Goal: Contribute content: Add original content to the website for others to see

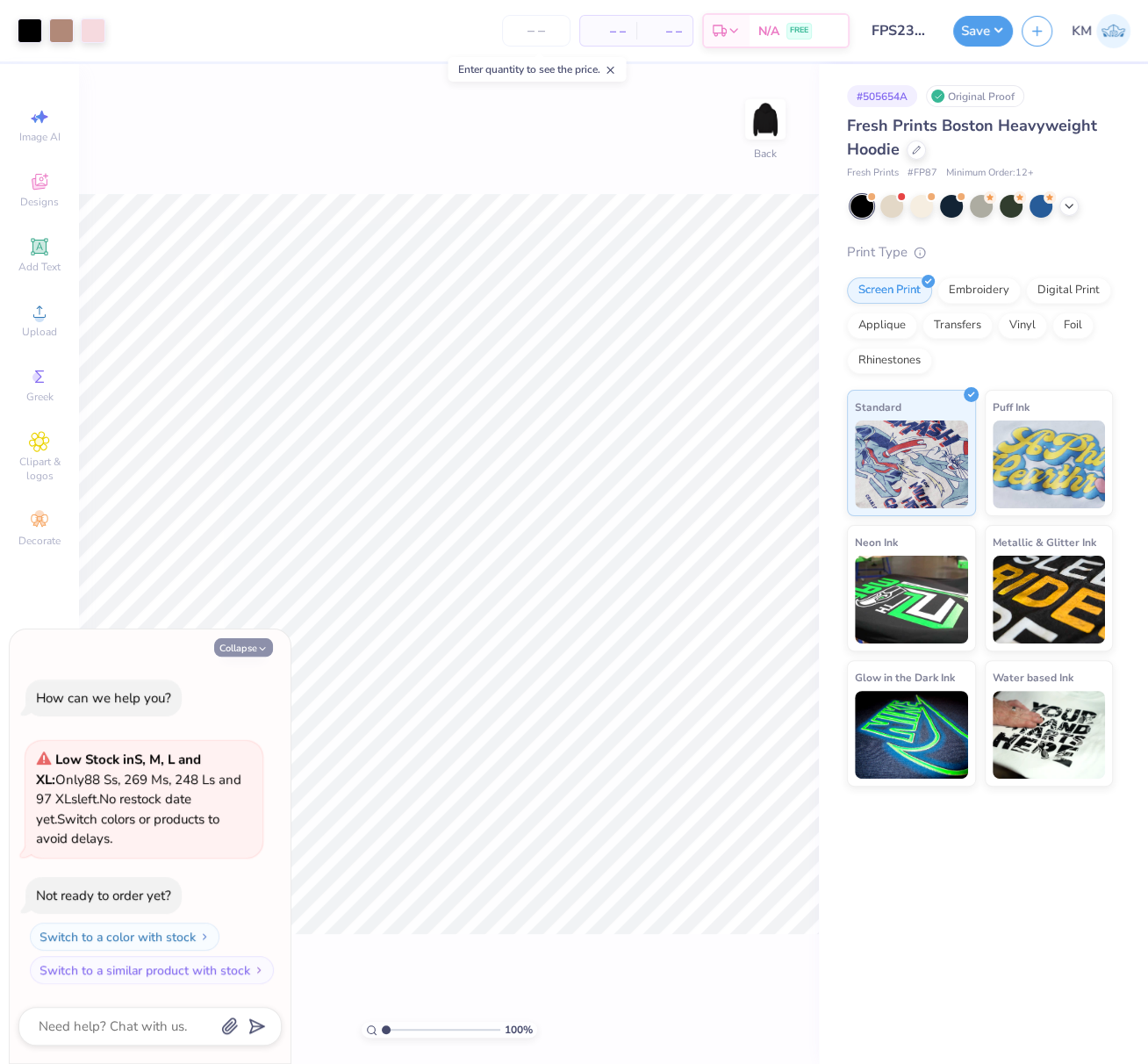
click at [245, 647] on button "Collapse" at bounding box center [244, 648] width 59 height 19
type textarea "x"
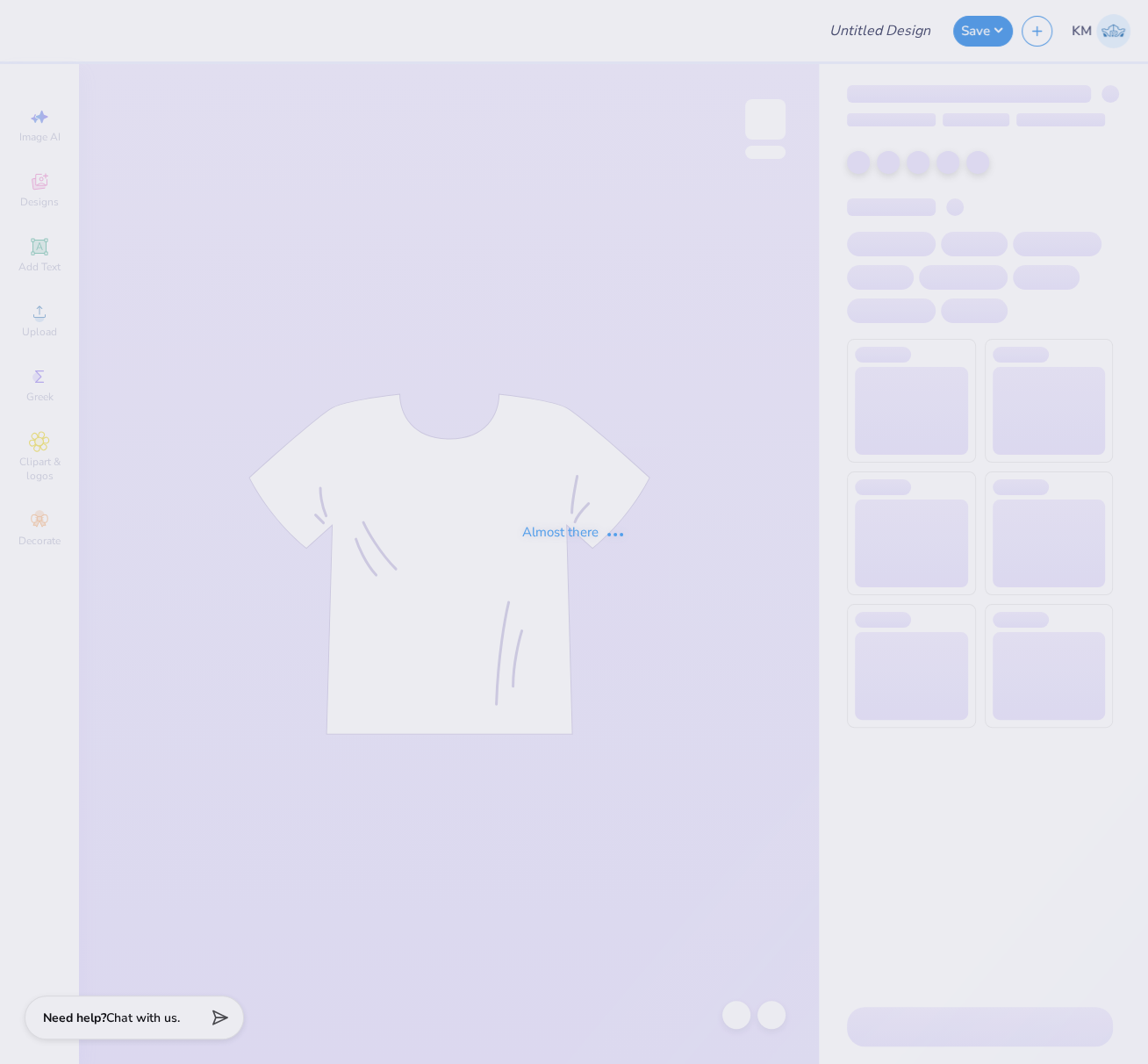
type input "FPS238889"
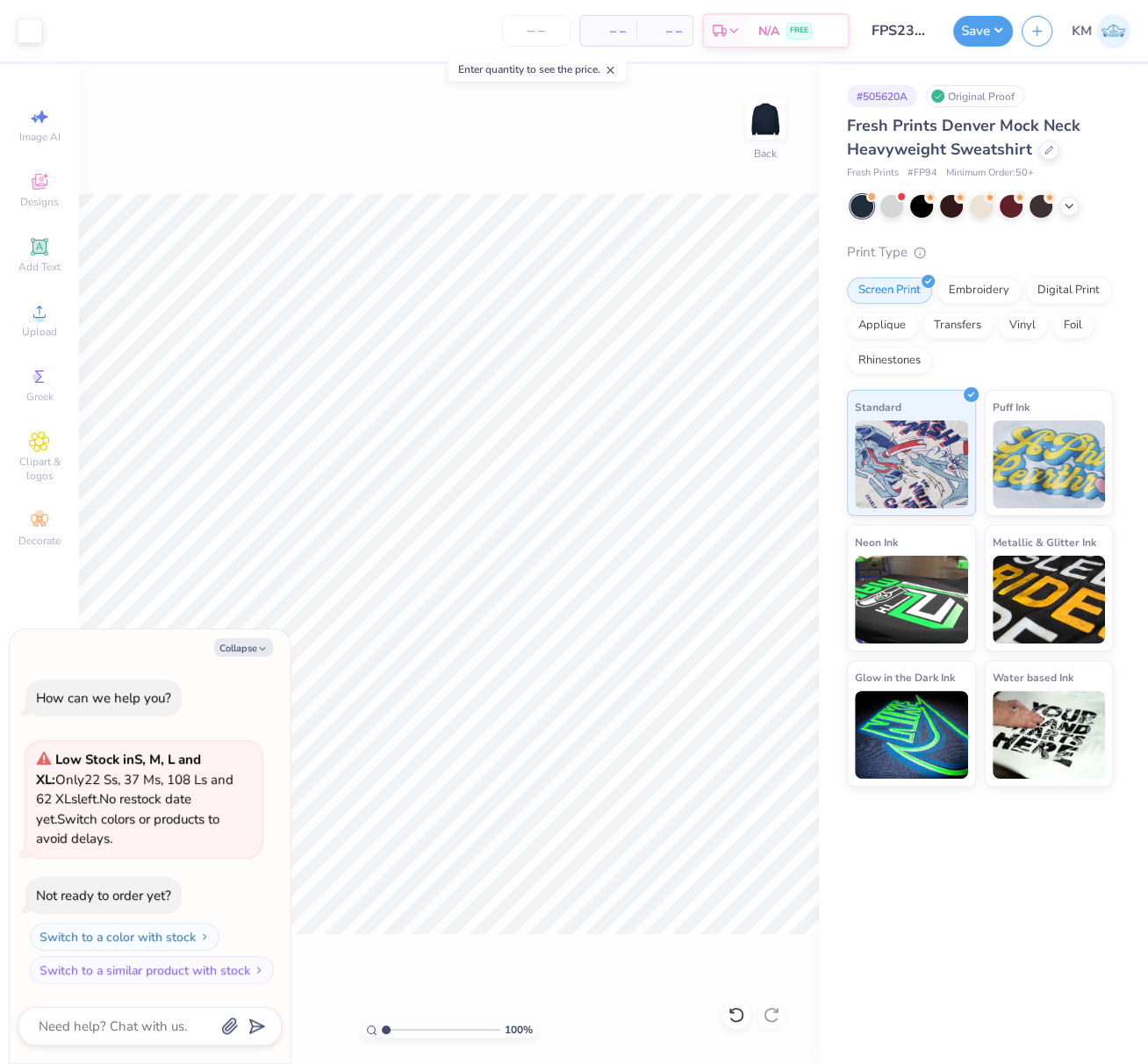
click at [256, 645] on button "Collapse" at bounding box center [244, 648] width 59 height 19
type textarea "x"
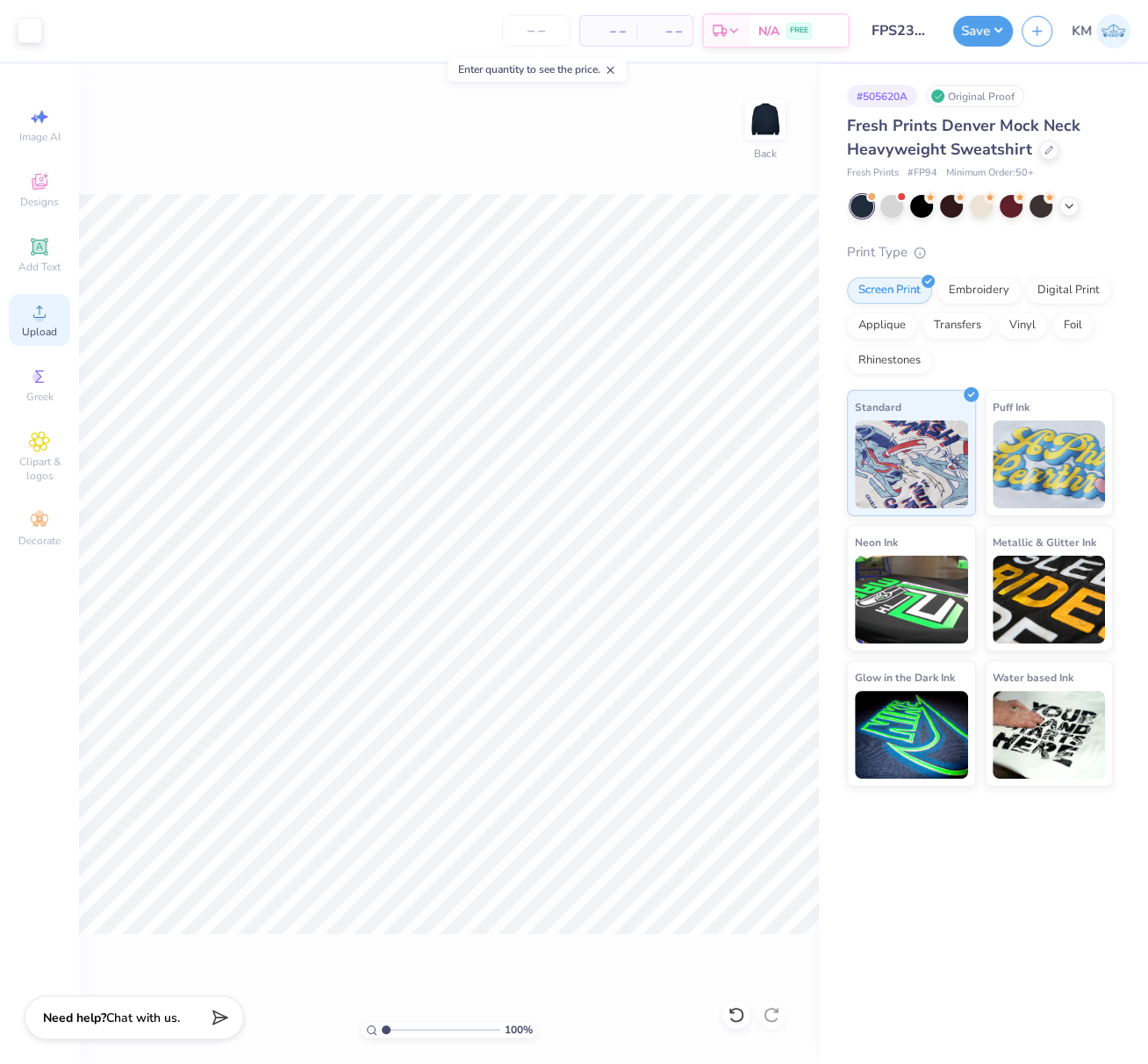
click at [32, 320] on icon at bounding box center [40, 312] width 21 height 21
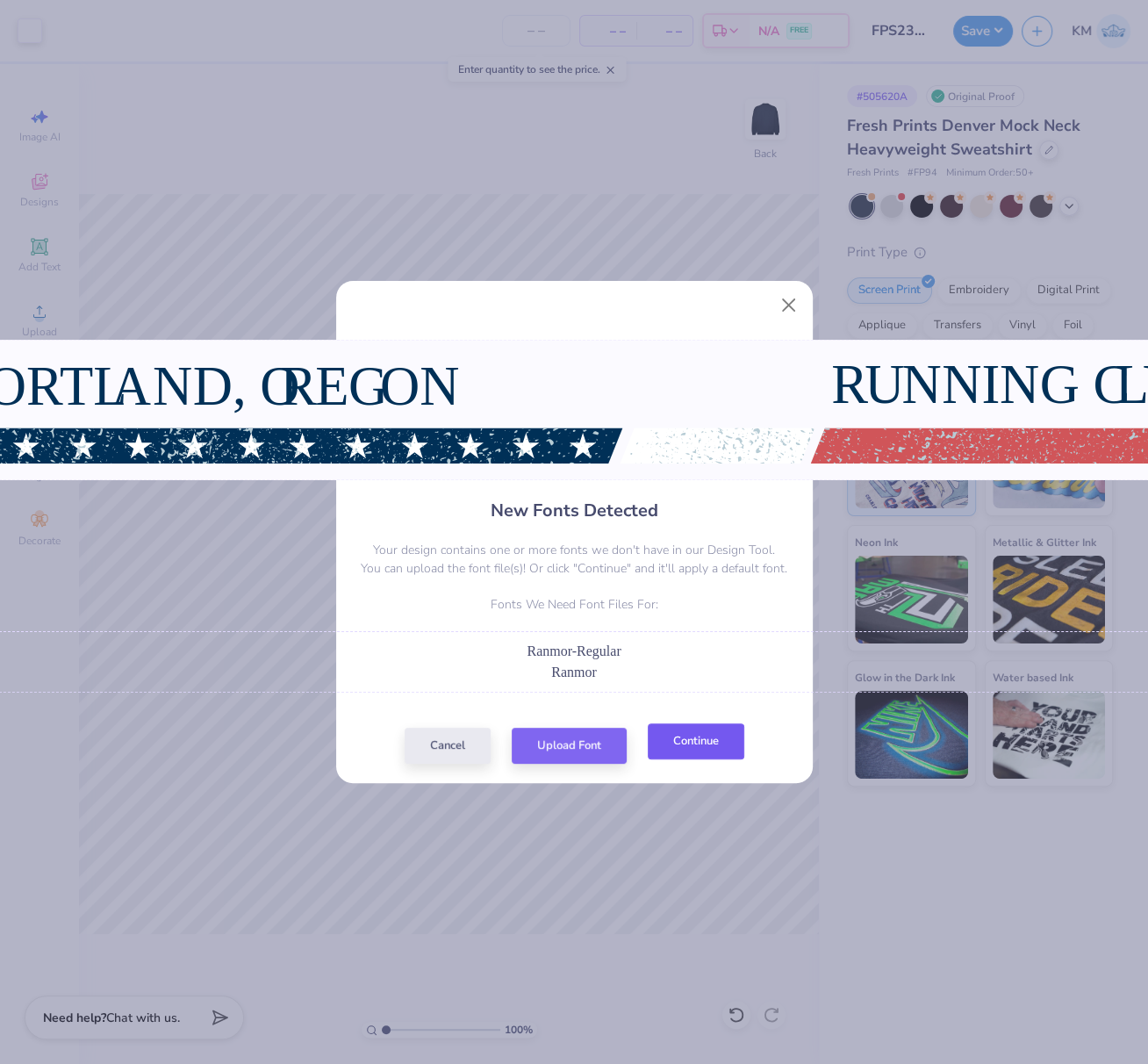
click at [698, 742] on button "Continue" at bounding box center [696, 741] width 96 height 36
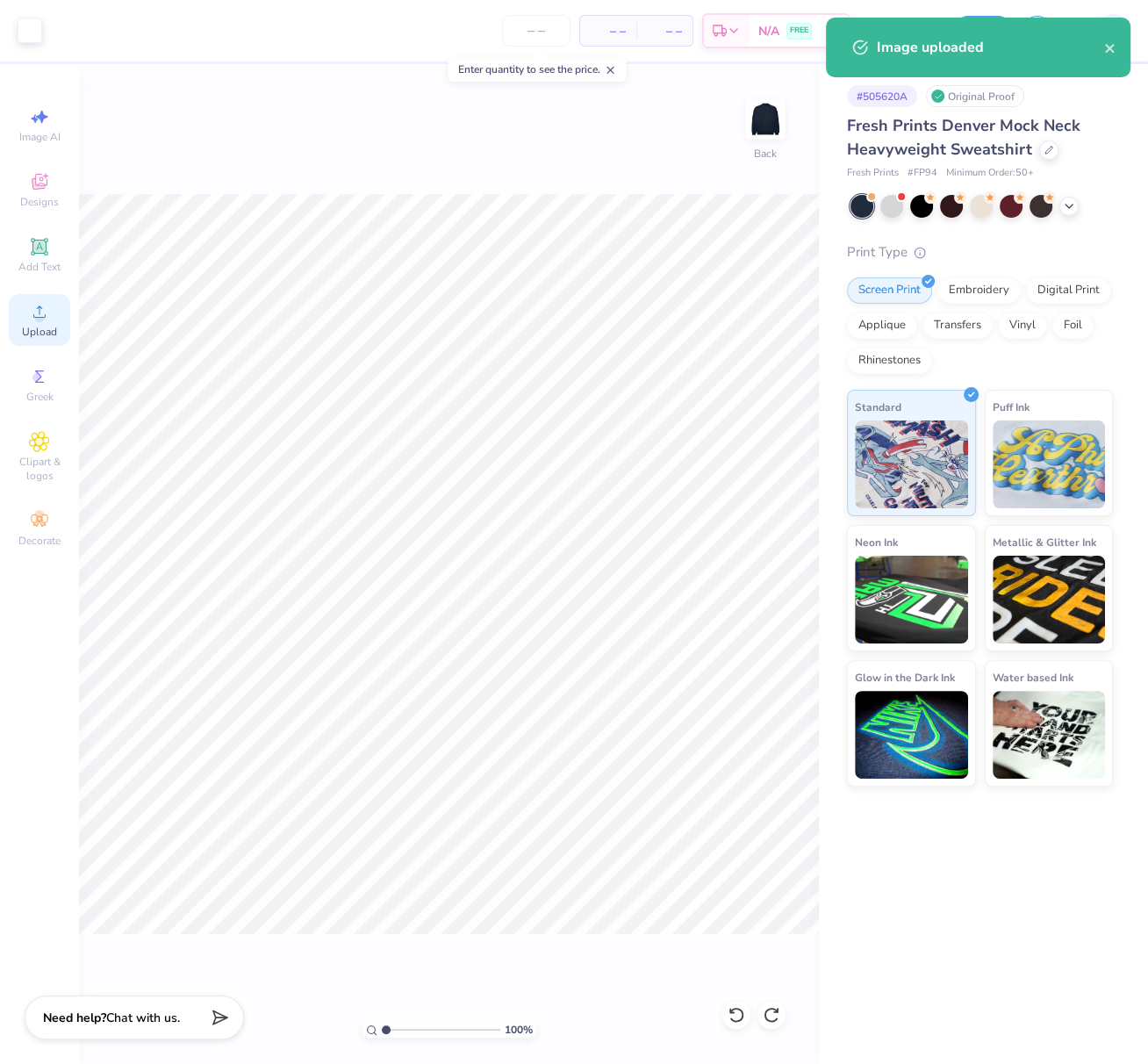
click at [44, 315] on icon at bounding box center [40, 312] width 21 height 21
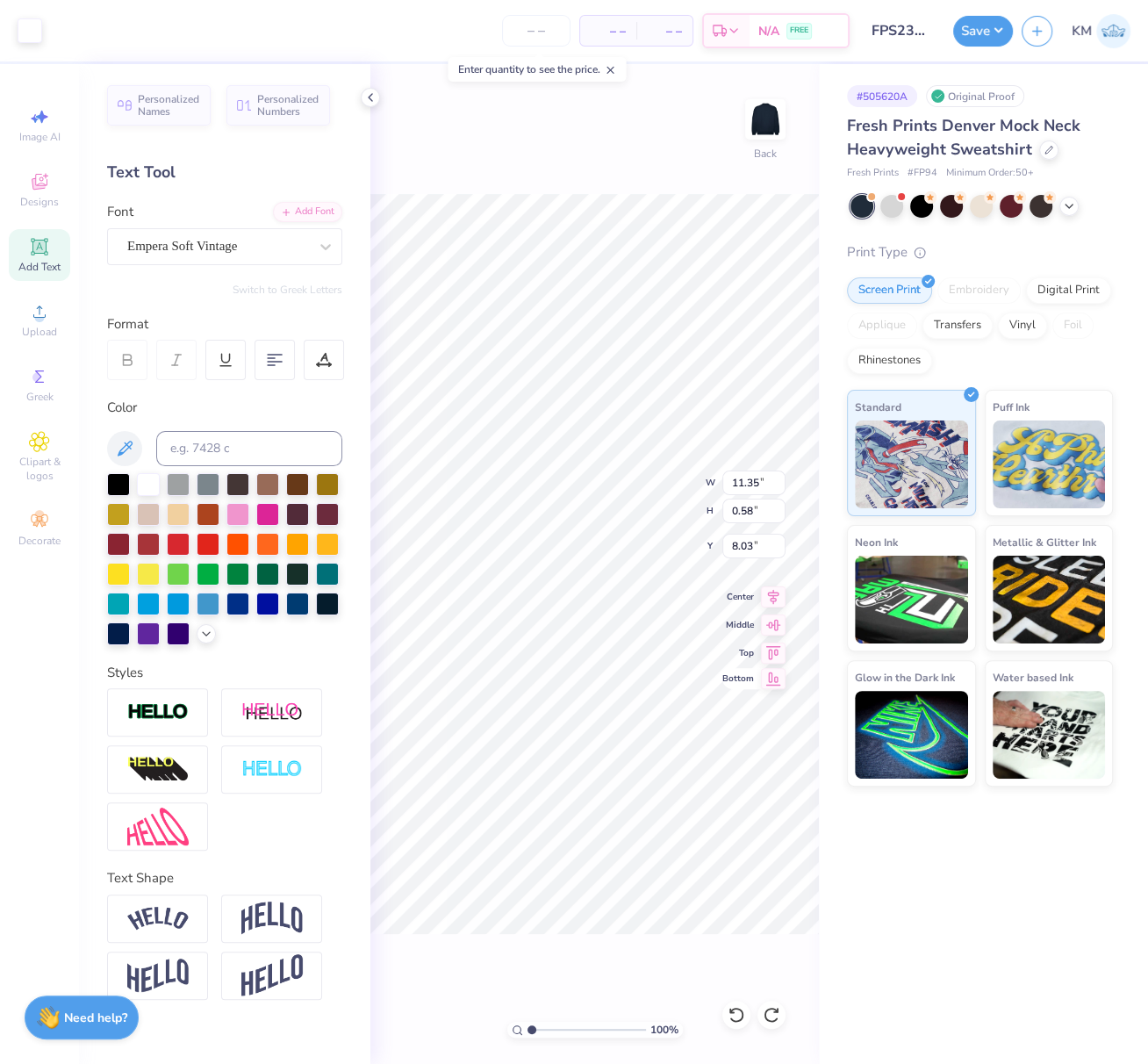
type input "11.35"
type input "0.58"
type input "8.03"
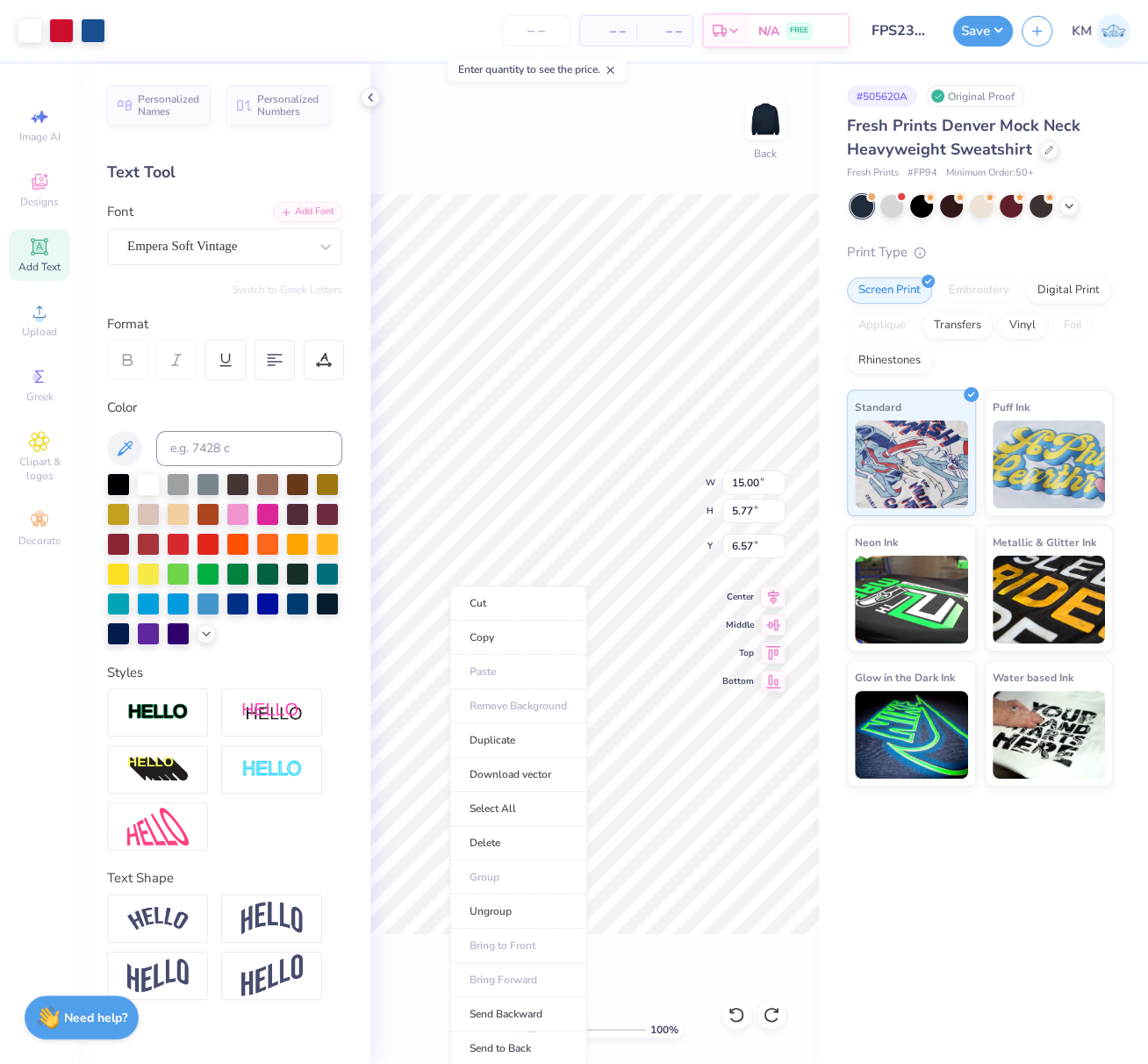
drag, startPoint x: 535, startPoint y: 1039, endPoint x: 827, endPoint y: 505, distance: 608.6
click at [535, 1040] on li "Send to Back" at bounding box center [518, 1048] width 138 height 34
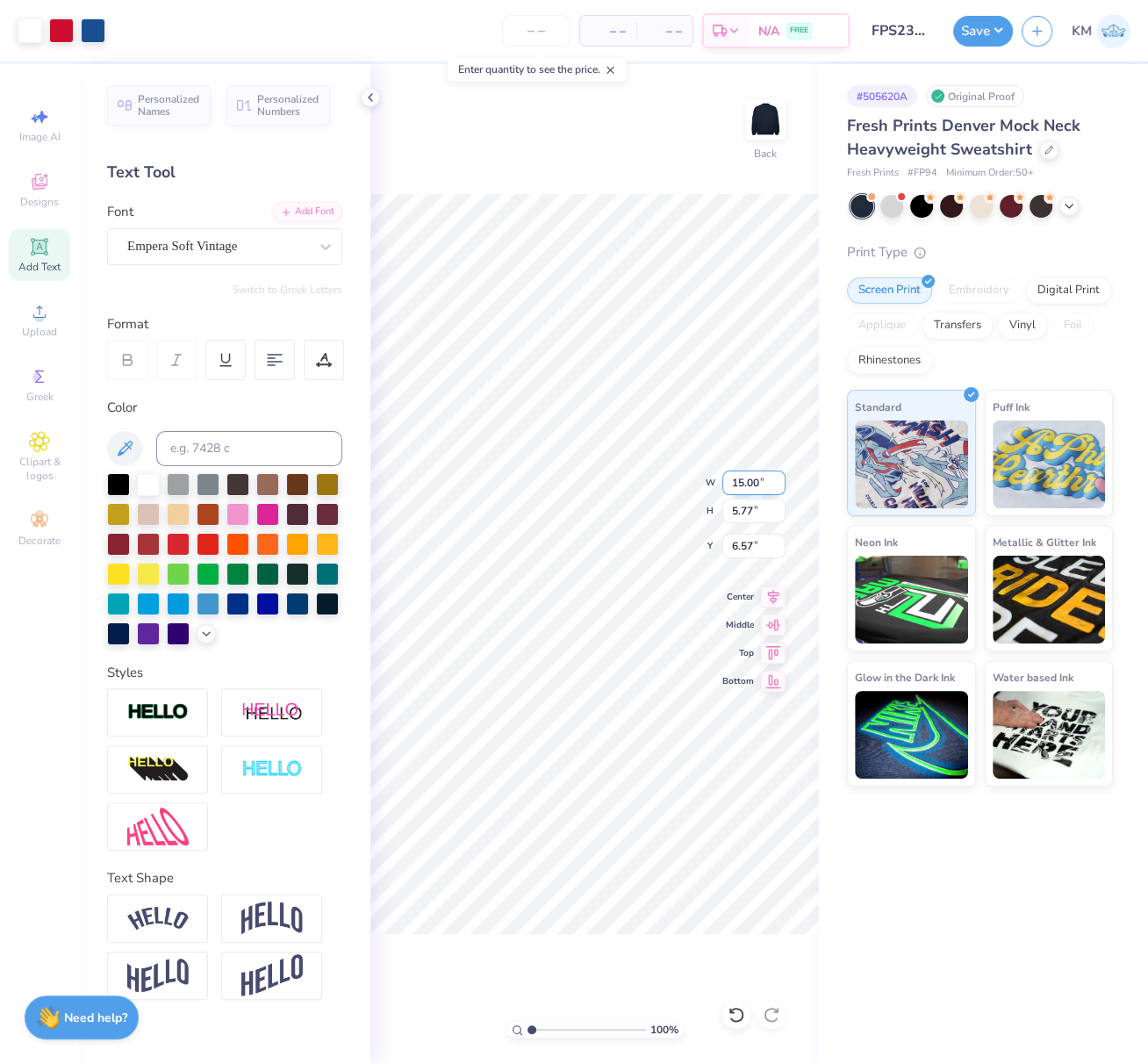
drag, startPoint x: 730, startPoint y: 481, endPoint x: 765, endPoint y: 483, distance: 35.1
click at [765, 483] on input "15.00" at bounding box center [753, 482] width 63 height 25
type input "12.00"
type input "4.61"
type input "7.15"
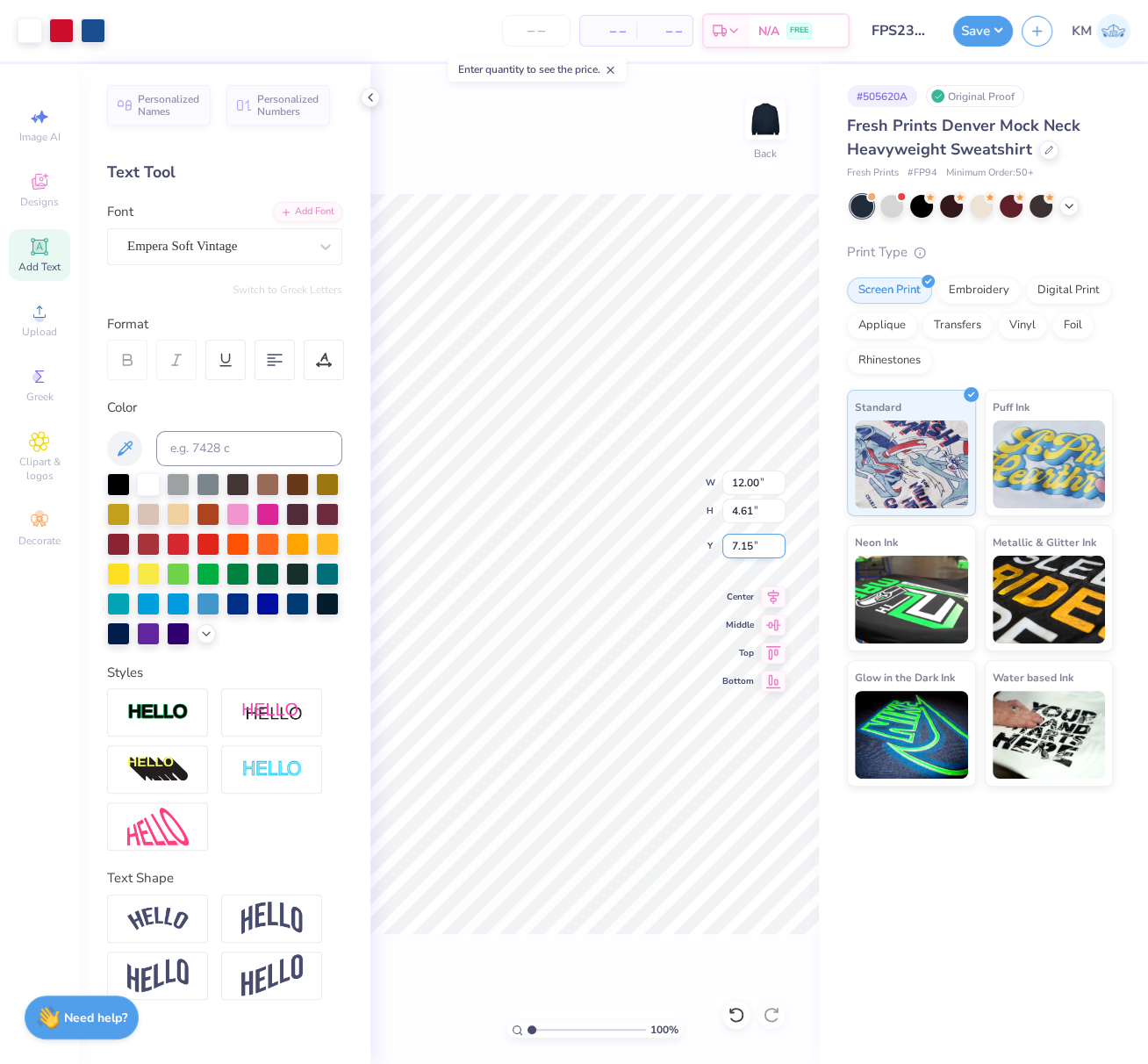
click at [718, 540] on div "100 % Back W 12.00 12.00 " H 4.61 4.61 " Y 7.15 7.15 " Center Middle Top Bottom" at bounding box center [594, 564] width 448 height 1000
drag, startPoint x: 765, startPoint y: 546, endPoint x: 727, endPoint y: 542, distance: 38.2
click at [727, 542] on input "7.15" at bounding box center [753, 546] width 63 height 25
type input "3.00"
drag, startPoint x: 774, startPoint y: 599, endPoint x: 743, endPoint y: 621, distance: 38.0
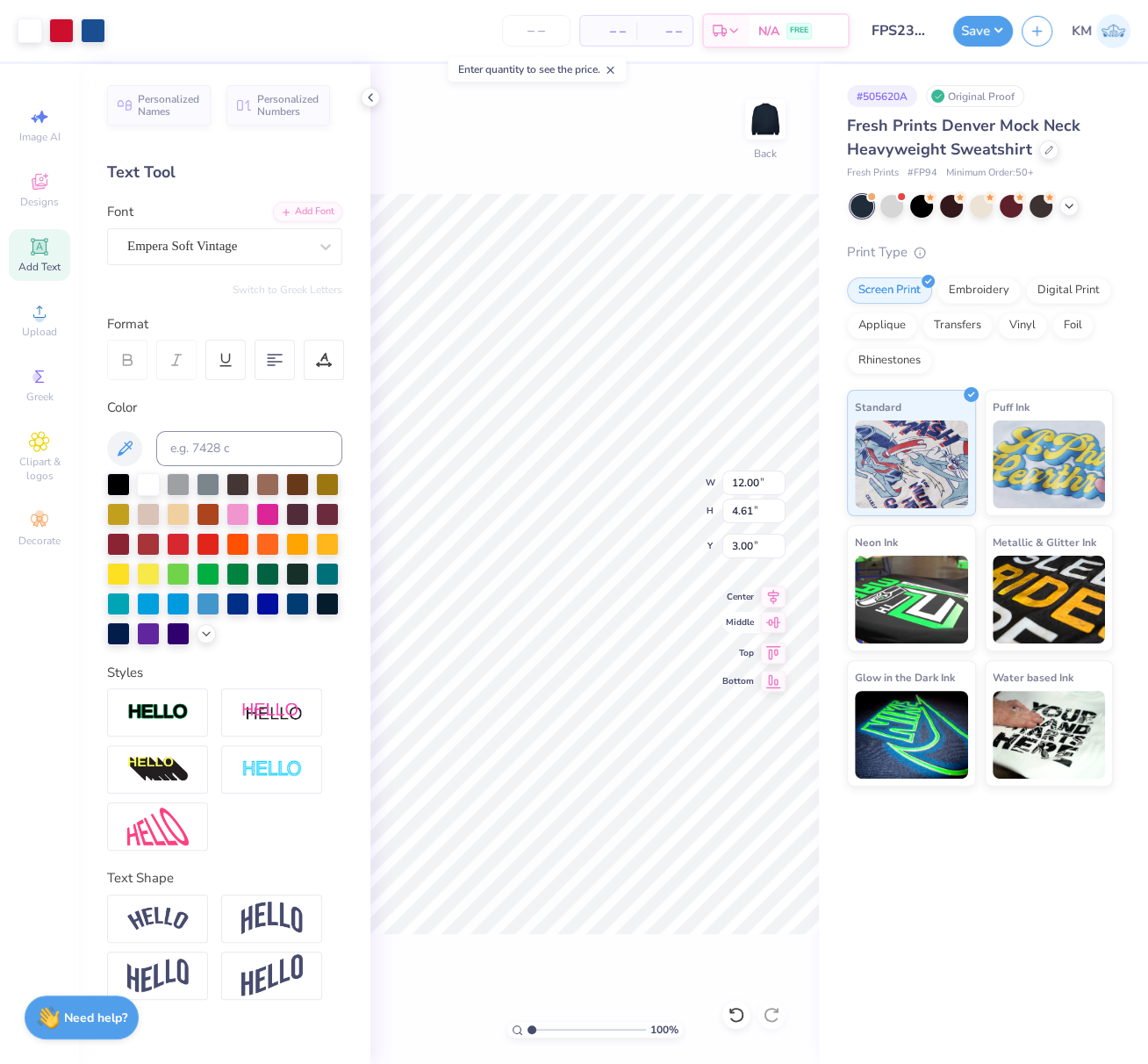
click at [773, 600] on icon at bounding box center [773, 597] width 25 height 21
type input "7.82"
drag, startPoint x: 768, startPoint y: 480, endPoint x: 729, endPoint y: 490, distance: 40.3
click at [730, 481] on input "11.35" at bounding box center [753, 482] width 63 height 25
type input "12.00"
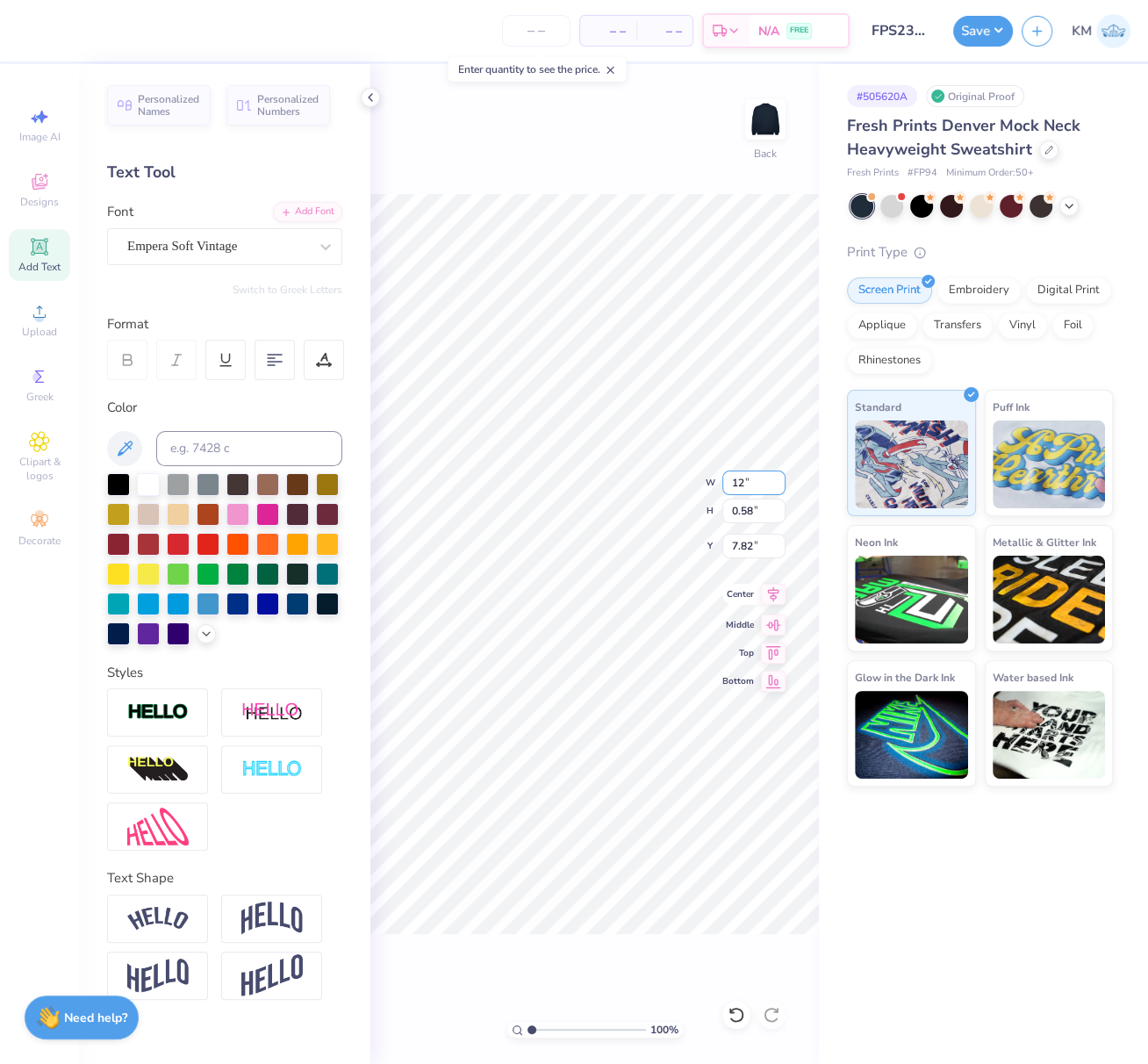
type input "0.62"
type input "7.80"
click at [779, 598] on icon at bounding box center [773, 594] width 25 height 21
click at [776, 596] on icon at bounding box center [773, 594] width 25 height 21
drag, startPoint x: 541, startPoint y: 1028, endPoint x: 566, endPoint y: 1034, distance: 25.7
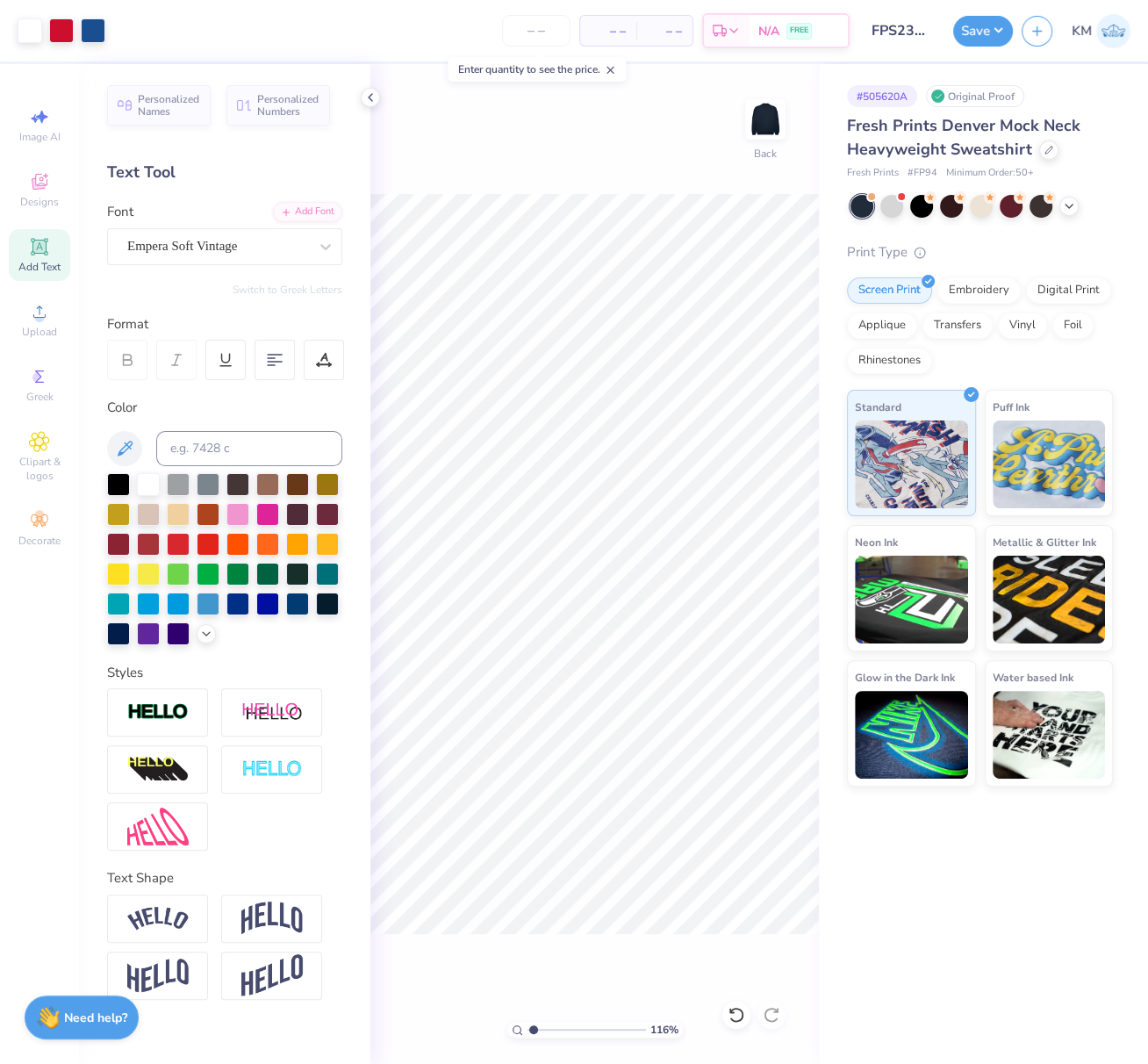
click at [568, 1035] on input "range" at bounding box center [586, 1029] width 118 height 16
type input "4.33"
click at [570, 1034] on input "range" at bounding box center [586, 1029] width 118 height 16
type input "3.36"
type input "2.19"
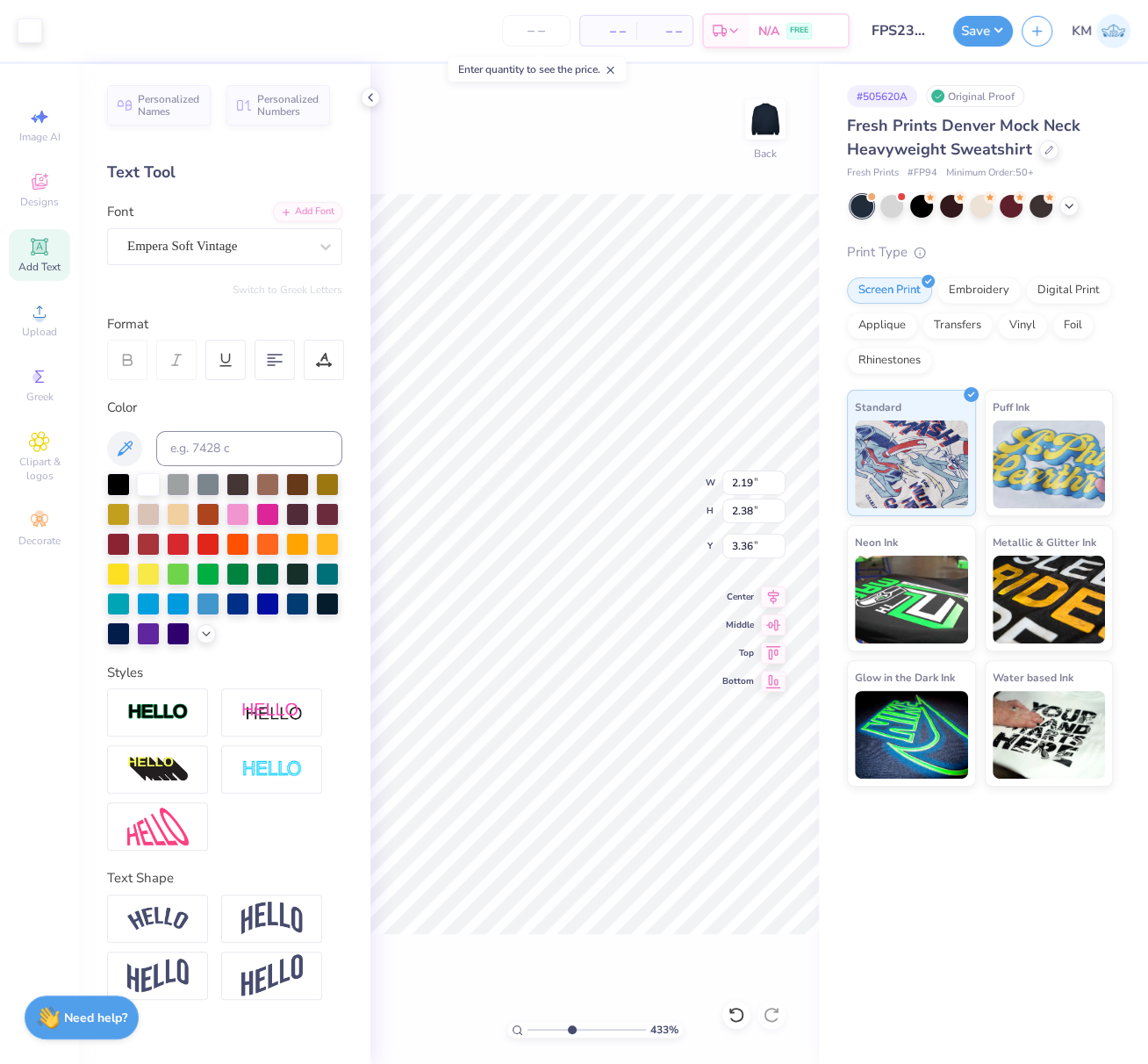
type input "2.38"
type input "4.02"
type input "2.12"
type input "1.19"
type input "3.30"
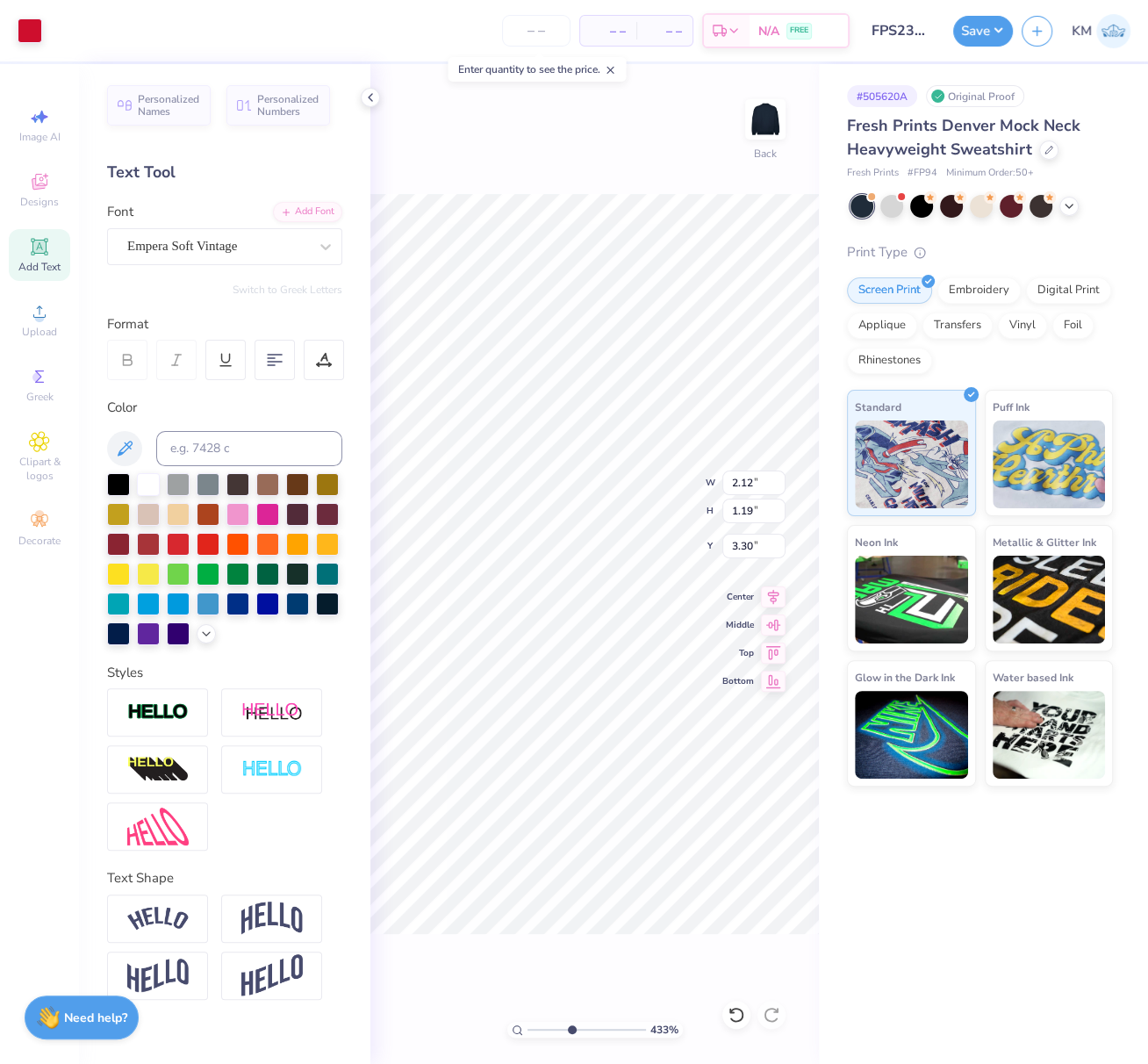
type input "2.20"
type input "1.23"
type input "5.86"
type input "2.40"
type input "3.04"
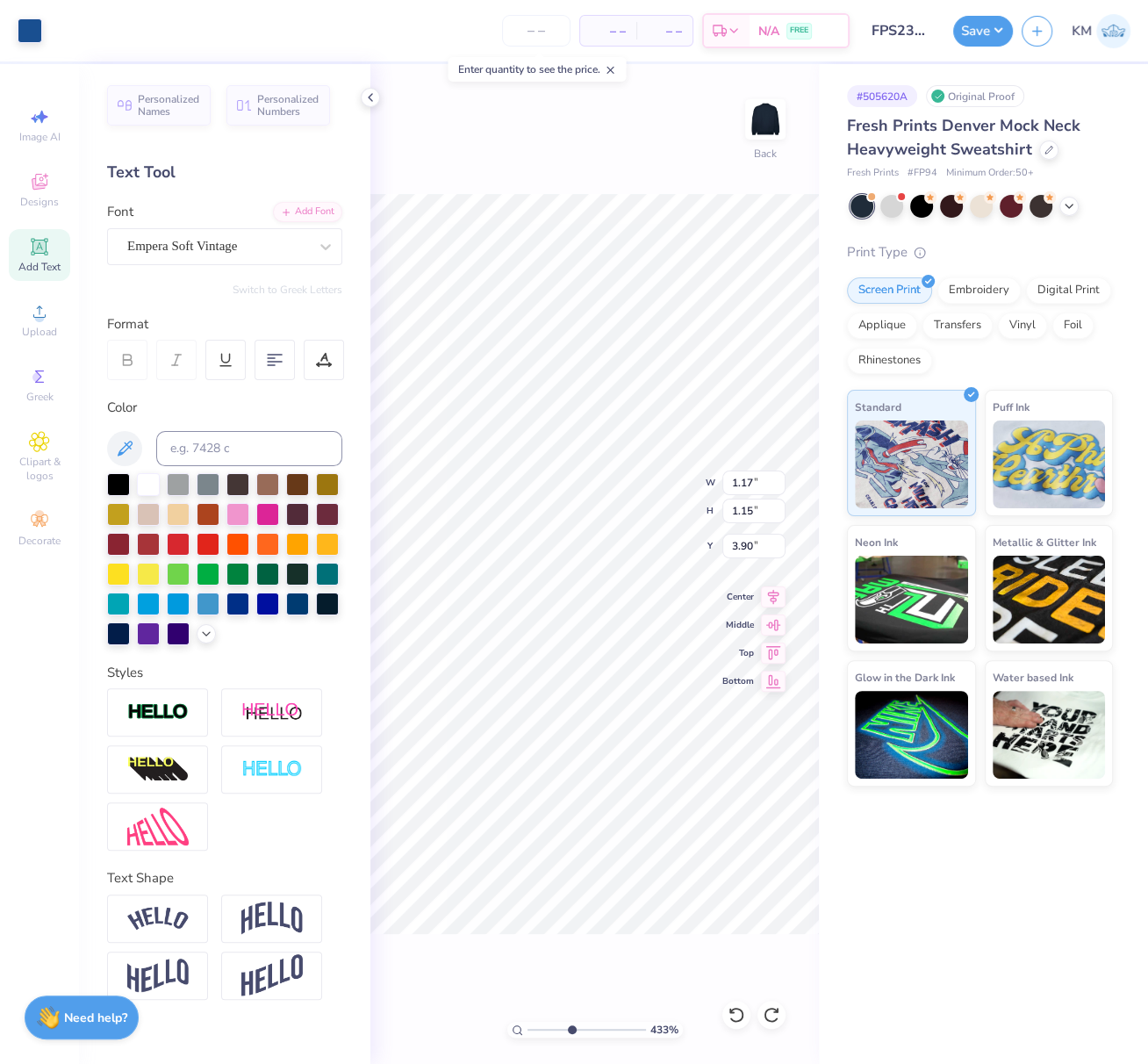
type input "3.08"
drag, startPoint x: 531, startPoint y: 1026, endPoint x: 500, endPoint y: 1029, distance: 31.1
click at [498, 1023] on div "206 % Back W 1.17 1.17 " H 1.15 1.15 " Y 3.08 3.08 " Center Middle Top Bottom" at bounding box center [594, 564] width 448 height 1000
drag, startPoint x: 515, startPoint y: 1026, endPoint x: 489, endPoint y: 1026, distance: 26.0
click at [507, 1027] on div "206 %" at bounding box center [595, 1029] width 176 height 16
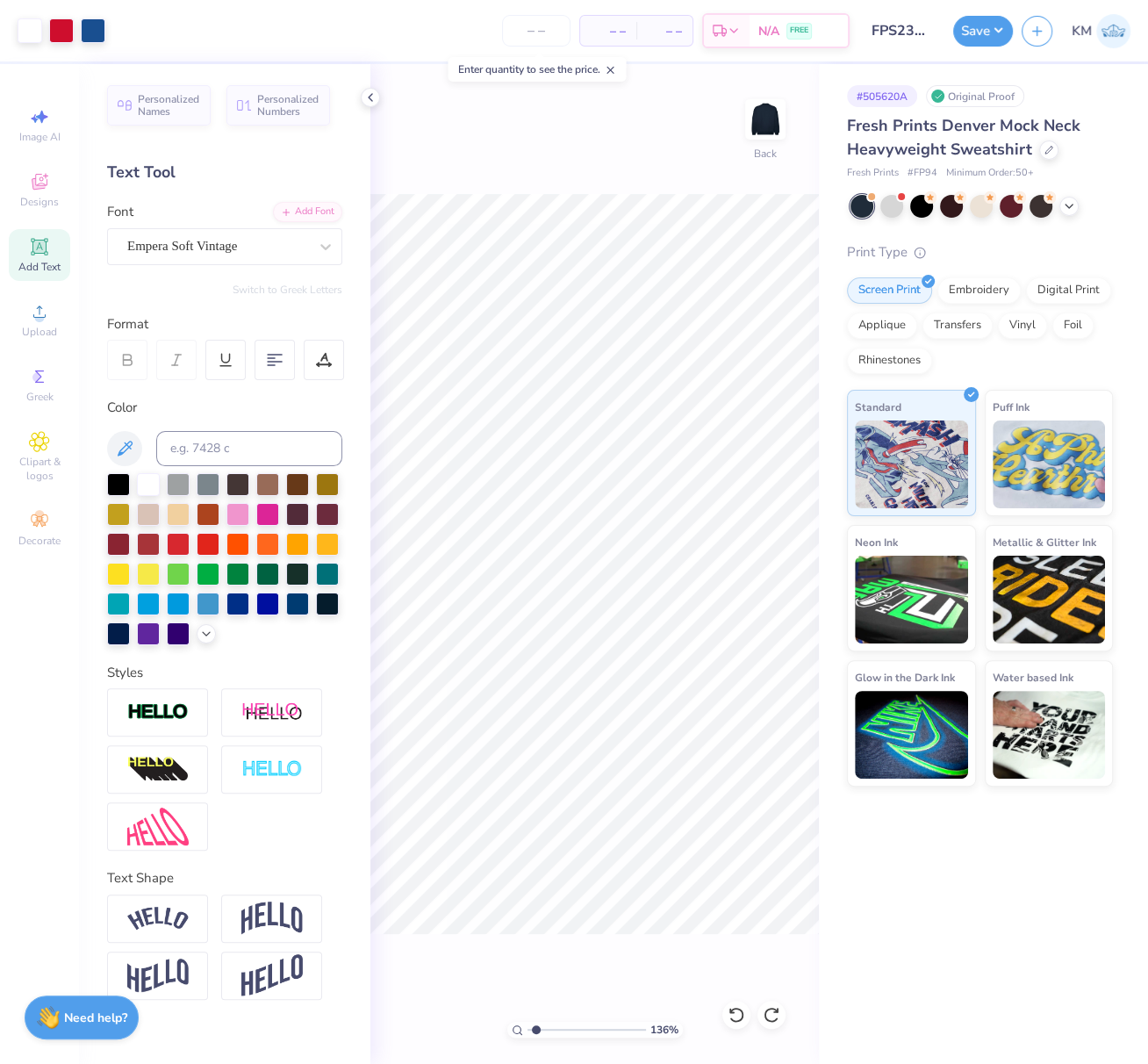
drag, startPoint x: 530, startPoint y: 1028, endPoint x: 518, endPoint y: 1033, distance: 13.0
click at [498, 1024] on div "136 % Back" at bounding box center [594, 564] width 448 height 1000
drag, startPoint x: 523, startPoint y: 1029, endPoint x: 499, endPoint y: 1023, distance: 24.7
click at [503, 1024] on div "136 % Back" at bounding box center [594, 564] width 448 height 1000
drag, startPoint x: 530, startPoint y: 1028, endPoint x: 424, endPoint y: 985, distance: 114.4
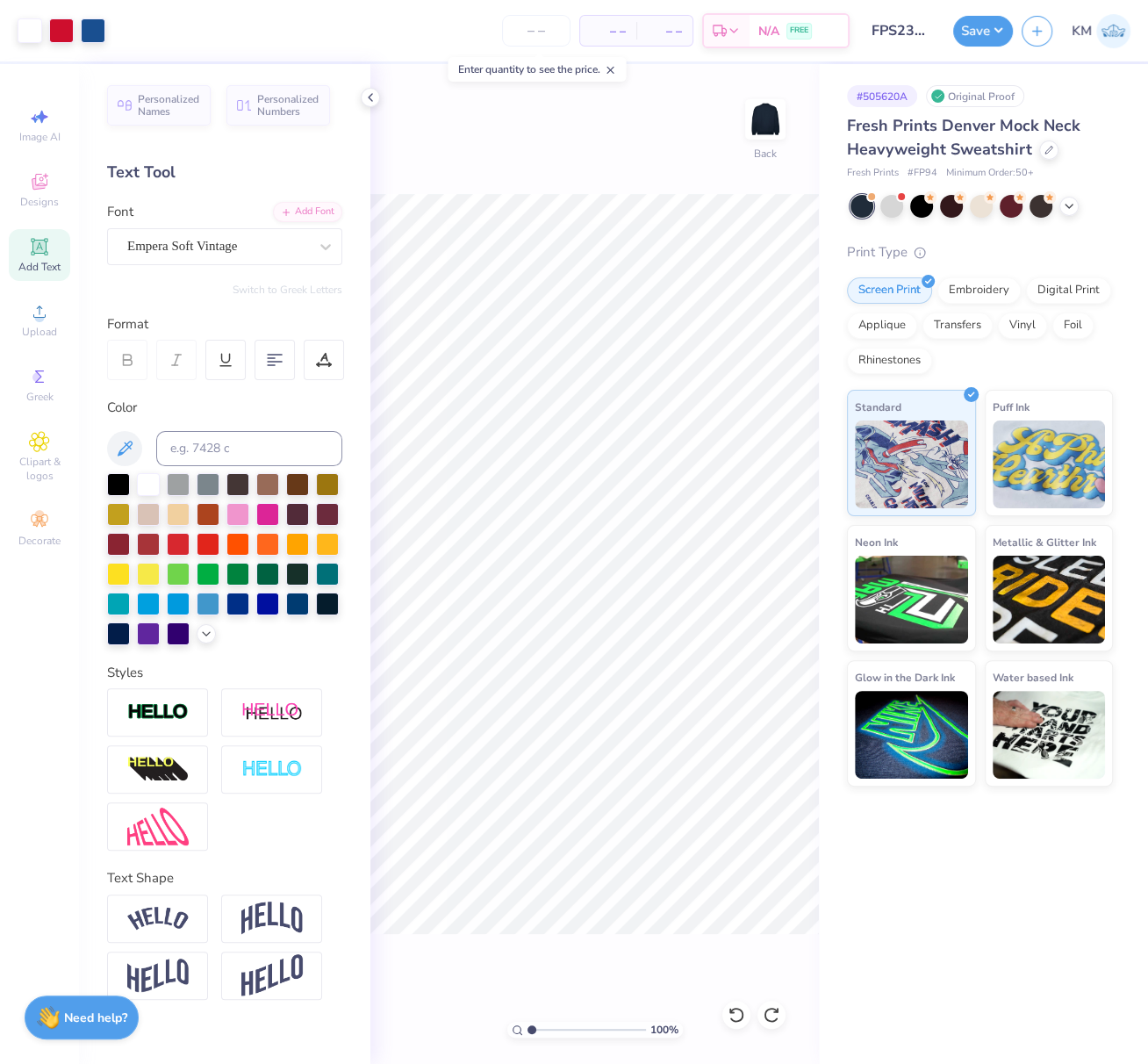
click at [440, 993] on div "100 % Back" at bounding box center [594, 564] width 448 height 1000
type input "1"
click at [987, 35] on button "Save" at bounding box center [983, 28] width 59 height 31
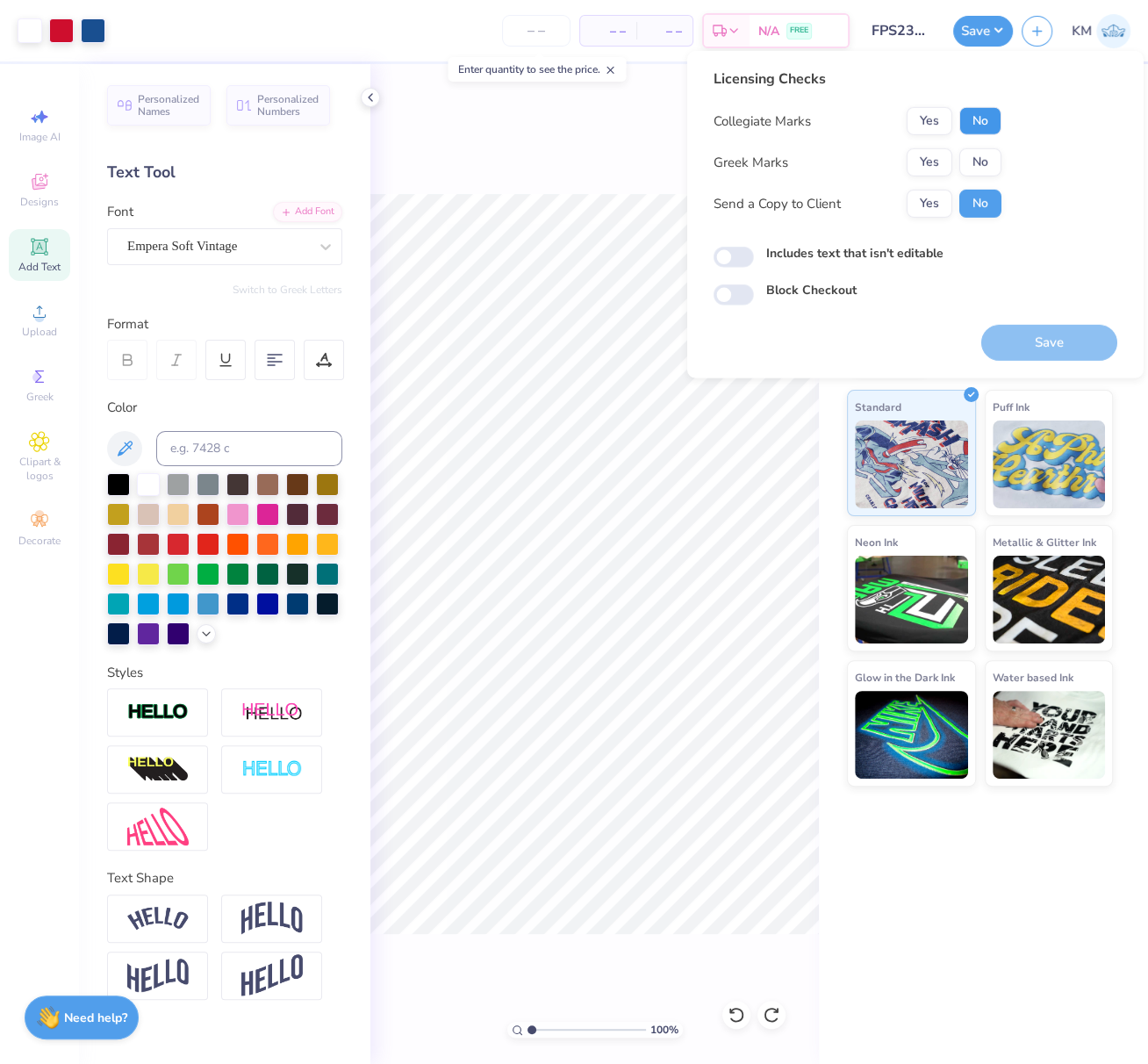
click at [977, 118] on button "No" at bounding box center [980, 121] width 42 height 28
click at [983, 161] on button "No" at bounding box center [980, 162] width 42 height 28
drag, startPoint x: 1055, startPoint y: 340, endPoint x: 707, endPoint y: 0, distance: 486.5
click at [1055, 340] on button "Save" at bounding box center [1049, 343] width 136 height 36
